Goal: Navigation & Orientation: Find specific page/section

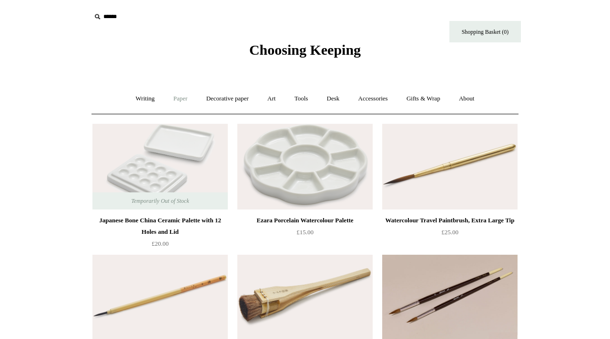
click at [176, 106] on link "Paper +" at bounding box center [180, 98] width 31 height 25
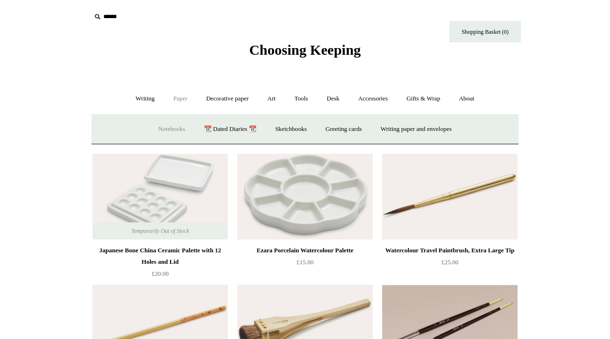
click at [173, 129] on link "Notebooks +" at bounding box center [172, 129] width 44 height 25
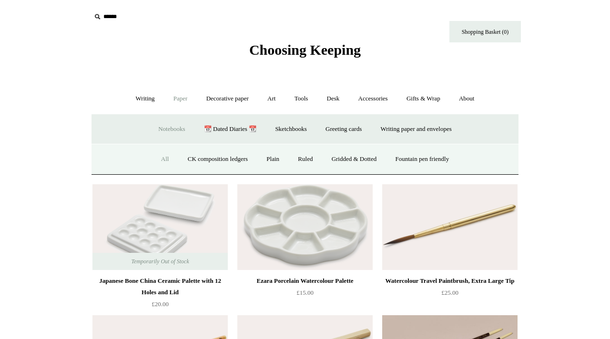
click at [157, 161] on link "All" at bounding box center [165, 159] width 25 height 25
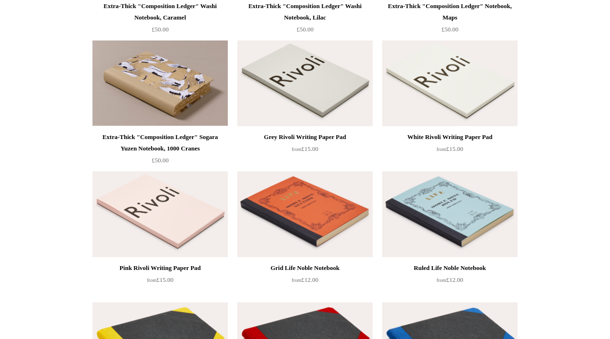
scroll to position [1139, 0]
